Goal: Task Accomplishment & Management: Use online tool/utility

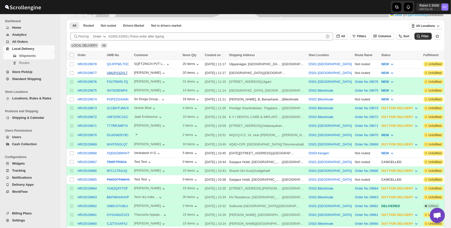
scroll to position [103, 0]
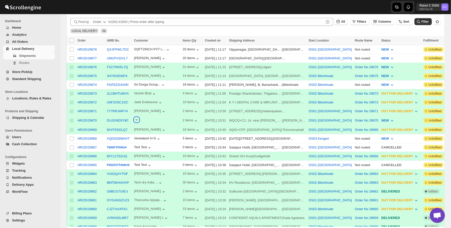
click at [138, 119] on icon "button" at bounding box center [136, 119] width 5 height 5
click at [137, 121] on icon "button" at bounding box center [136, 119] width 5 height 5
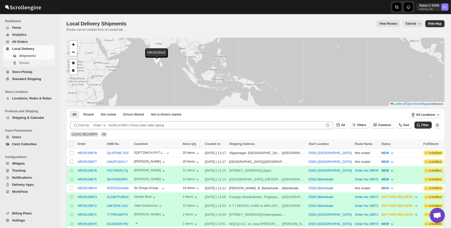
click at [41, 63] on span "Routes" at bounding box center [36, 62] width 35 height 5
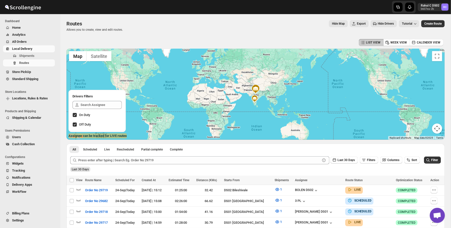
click at [378, 22] on span "Hide Drivers" at bounding box center [386, 24] width 16 height 4
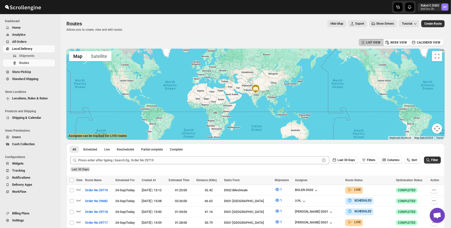
click at [376, 22] on span "Show Drivers" at bounding box center [385, 24] width 18 height 4
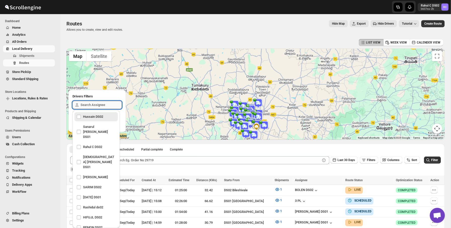
click at [92, 104] on input "text" at bounding box center [101, 105] width 41 height 8
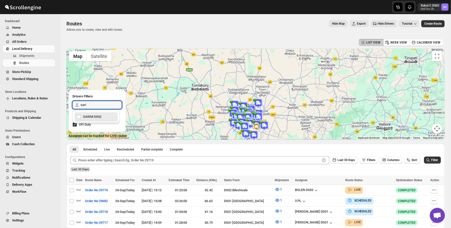
type input "sarim"
click at [105, 120] on div "SARIM DS02" at bounding box center [96, 116] width 39 height 7
checkbox input "true"
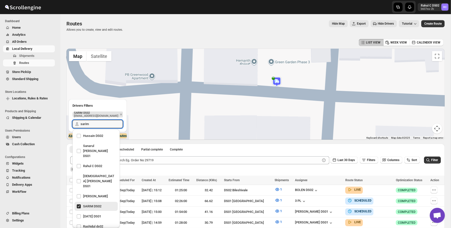
type input "sarim"
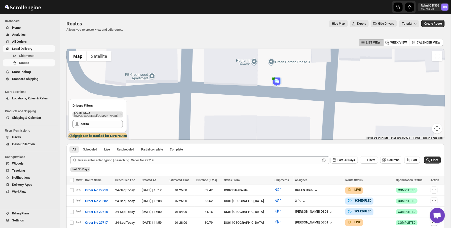
click at [267, 44] on div "LIST VIEW WEEK VIEW CALENDER VIEW" at bounding box center [255, 43] width 378 height 10
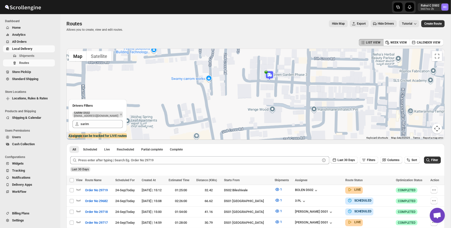
click at [270, 76] on img at bounding box center [270, 76] width 10 height 10
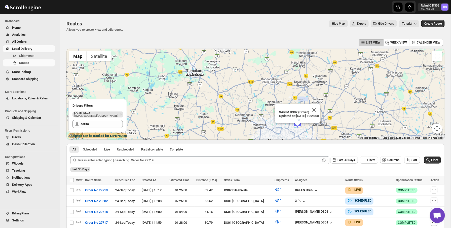
click at [298, 116] on button "button" at bounding box center [299, 119] width 11 height 7
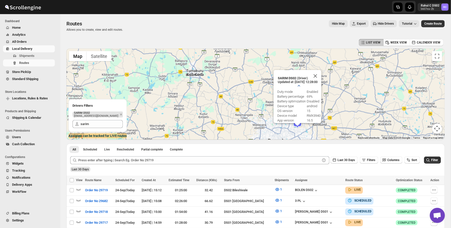
click at [298, 83] on button "button" at bounding box center [299, 85] width 11 height 7
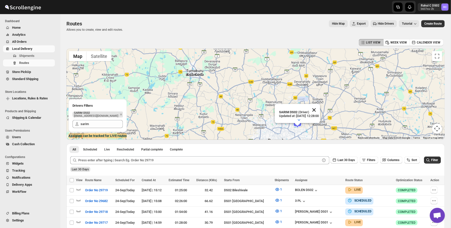
click at [319, 110] on button "Close" at bounding box center [314, 110] width 12 height 12
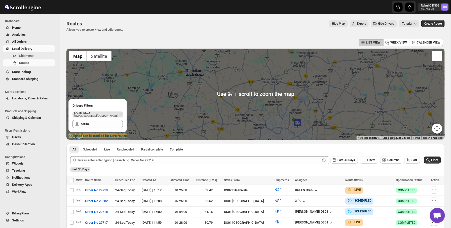
scroll to position [24, 0]
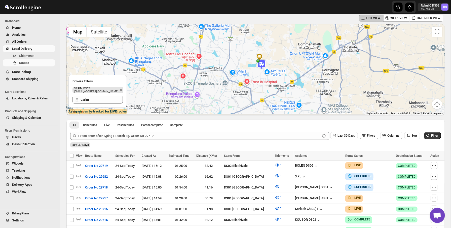
drag, startPoint x: 281, startPoint y: 96, endPoint x: 276, endPoint y: 63, distance: 34.1
click at [276, 63] on div at bounding box center [255, 69] width 378 height 91
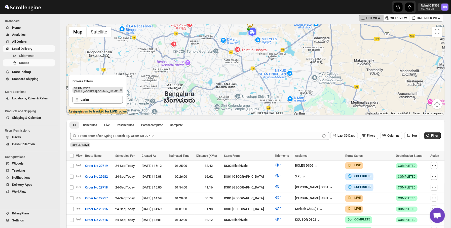
drag, startPoint x: 275, startPoint y: 80, endPoint x: 258, endPoint y: 27, distance: 55.5
click at [258, 27] on div at bounding box center [255, 69] width 378 height 91
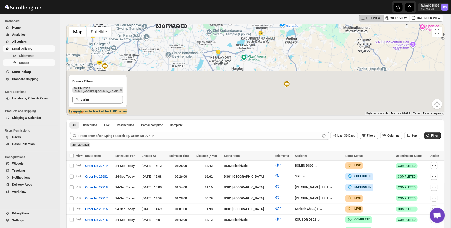
drag, startPoint x: 217, startPoint y: 100, endPoint x: 218, endPoint y: 44, distance: 56.7
click at [217, 44] on div at bounding box center [255, 69] width 378 height 91
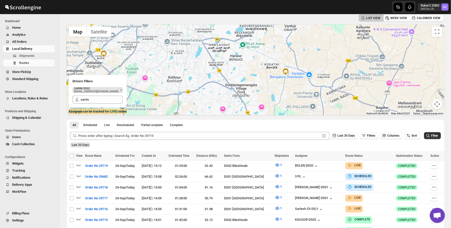
drag, startPoint x: 252, startPoint y: 79, endPoint x: 248, endPoint y: 24, distance: 55.6
click at [248, 23] on div "LIST VIEW WEEK VIEW CALENDER VIEW ← Move left → Move right ↑ Move up ↓ Move dow…" at bounding box center [255, 228] width 378 height 431
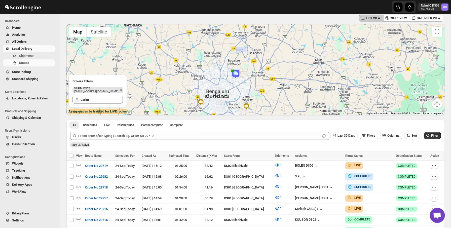
drag, startPoint x: 248, startPoint y: 50, endPoint x: 237, endPoint y: 115, distance: 65.7
click at [237, 115] on div "LIST VIEW WEEK VIEW CALENDER VIEW ← Move left → Move right ↑ Move up ↓ Move dow…" at bounding box center [255, 228] width 378 height 431
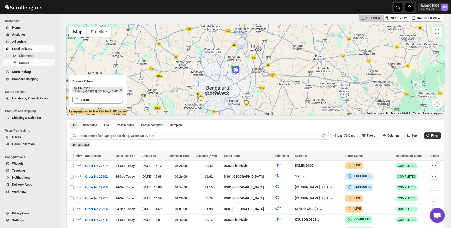
click at [236, 69] on img at bounding box center [236, 70] width 10 height 10
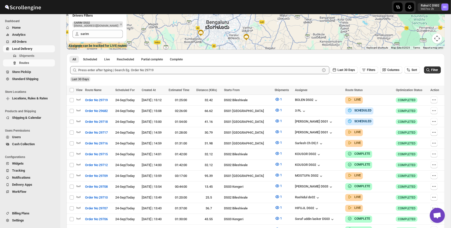
scroll to position [0, 0]
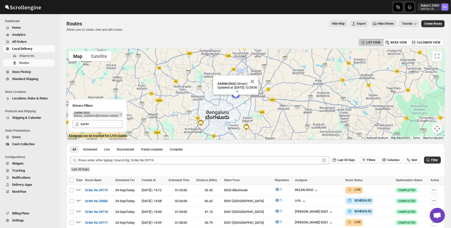
click at [127, 28] on div "Routes Allows you to create, view and edit routes. Hide Map Export Hide Drivers…" at bounding box center [255, 26] width 378 height 12
